Goal: Task Accomplishment & Management: Complete application form

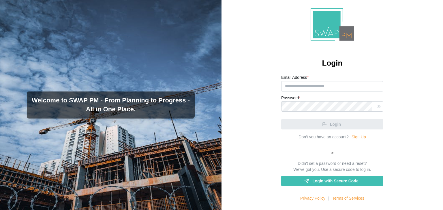
click at [299, 86] on input "Email Address *" at bounding box center [332, 86] width 102 height 10
paste input "**********"
type input "**********"
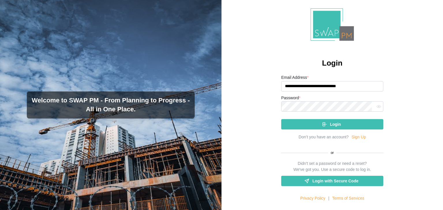
click at [306, 123] on div "Login" at bounding box center [331, 125] width 93 height 10
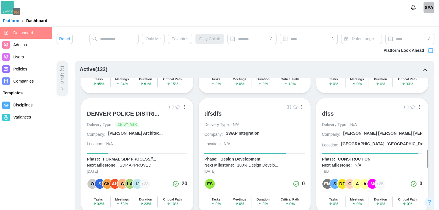
scroll to position [1188, 0]
click at [226, 122] on div "Delivery Type: N/A Company: SWAP Integration Location: N/A" at bounding box center [254, 135] width 100 height 27
click at [219, 110] on div "dfsdfs" at bounding box center [212, 113] width 17 height 7
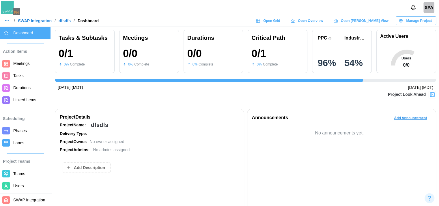
scroll to position [0, 893]
click at [349, 116] on div "Announcements Add Announcement" at bounding box center [341, 120] width 179 height 12
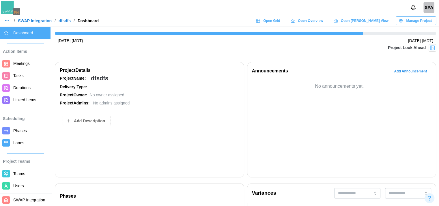
click at [26, 19] on link "SWAP Integration" at bounding box center [35, 21] width 34 height 4
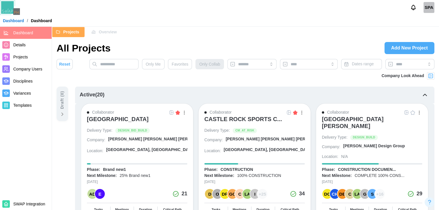
click at [402, 48] on span "Add New Project" at bounding box center [409, 48] width 37 height 12
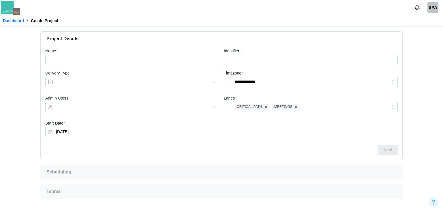
click at [178, 53] on div "Name *" at bounding box center [132, 57] width 174 height 18
click at [173, 56] on input "Name *" at bounding box center [132, 60] width 174 height 10
type input "*"
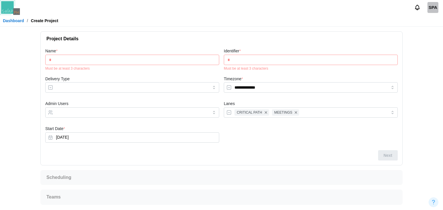
type input "**"
type input "***"
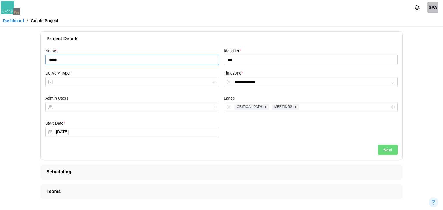
type input "*****"
click at [386, 152] on span "Next" at bounding box center [388, 150] width 9 height 10
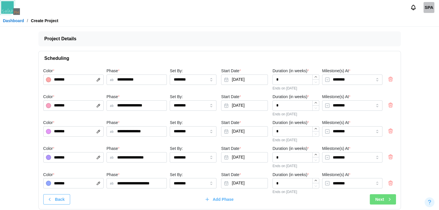
click at [385, 200] on div "Next" at bounding box center [383, 200] width 17 height 10
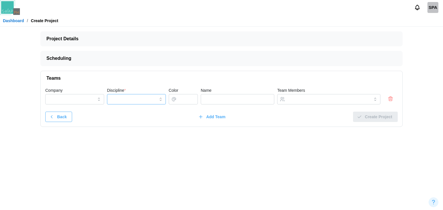
click at [118, 98] on input "Discipline *" at bounding box center [136, 99] width 59 height 10
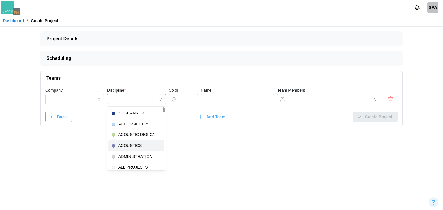
type input "*********"
type input "*******"
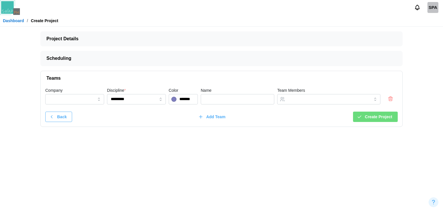
click at [379, 116] on span "Create Project" at bounding box center [378, 117] width 27 height 10
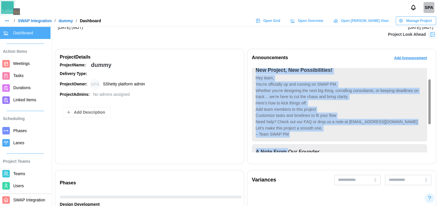
scroll to position [24, 0]
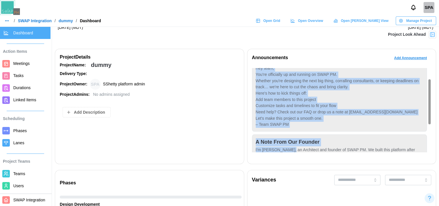
drag, startPoint x: 258, startPoint y: 87, endPoint x: 290, endPoint y: 149, distance: 70.0
click at [290, 149] on div "New Project, New Possibilities! Hey team, You’re officially up and running on S…" at bounding box center [339, 127] width 175 height 148
click at [288, 126] on div "Hey team, You’re officially up and running on SWAP PM. Whether you're designing…" at bounding box center [339, 96] width 168 height 63
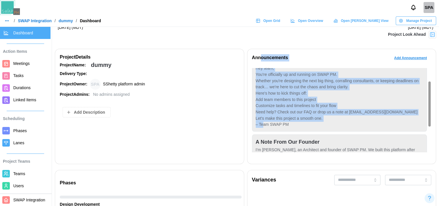
scroll to position [0, 0]
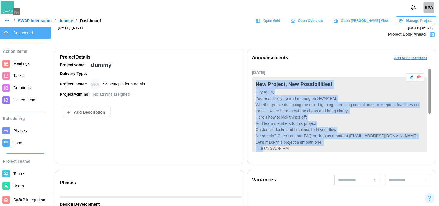
drag, startPoint x: 290, startPoint y: 126, endPoint x: 257, endPoint y: 88, distance: 49.9
click at [257, 88] on div "New Project, New Possibilities! Hey team, You’re officially up and running on S…" at bounding box center [339, 116] width 175 height 79
copy div "New Project, New Possibilities! Hey team, You’re officially up and running on S…"
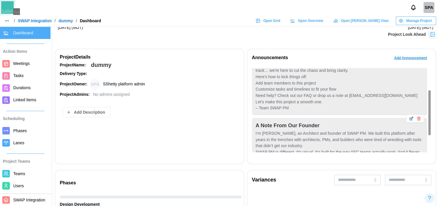
click at [303, 118] on div "A Note From Our Founder I’m [PERSON_NAME], an Architect and founder of SWAP PM.…" at bounding box center [339, 151] width 175 height 66
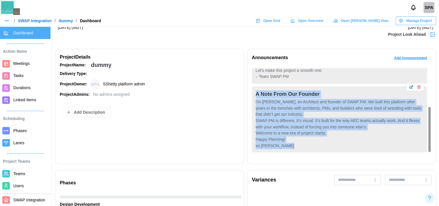
drag, startPoint x: 271, startPoint y: 120, endPoint x: 257, endPoint y: 94, distance: 28.9
click at [257, 94] on div "A Note From Our Founder I’m [PERSON_NAME], an Architect and founder of SWAP PM.…" at bounding box center [339, 120] width 175 height 66
copy div "A Note From Our Founder I’m [PERSON_NAME], an Architect and founder of SWAP PM.…"
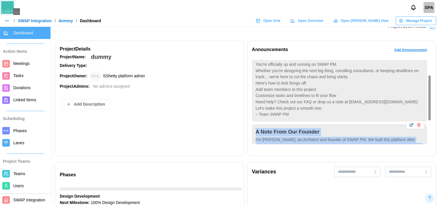
scroll to position [23, 0]
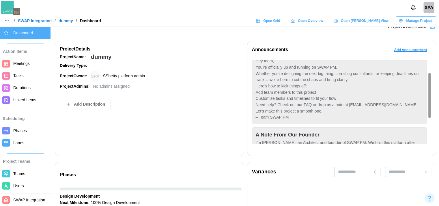
drag, startPoint x: 309, startPoint y: 102, endPoint x: 291, endPoint y: 118, distance: 24.3
click at [291, 118] on div "Hey team, You’re officially up and running on SWAP PM. Whether you're designing…" at bounding box center [339, 89] width 168 height 63
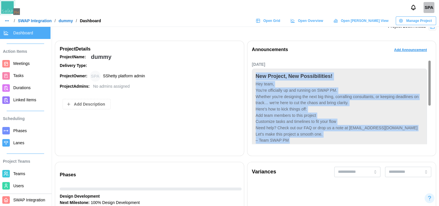
scroll to position [0, 0]
drag, startPoint x: 291, startPoint y: 118, endPoint x: 259, endPoint y: 77, distance: 51.3
click at [259, 77] on div "New Project, New Possibilities! Hey team, You’re officially up and running on S…" at bounding box center [339, 108] width 175 height 79
copy div "New Project, New Possibilities! Hey team, You’re officially up and running on S…"
